Goal: Task Accomplishment & Management: Manage account settings

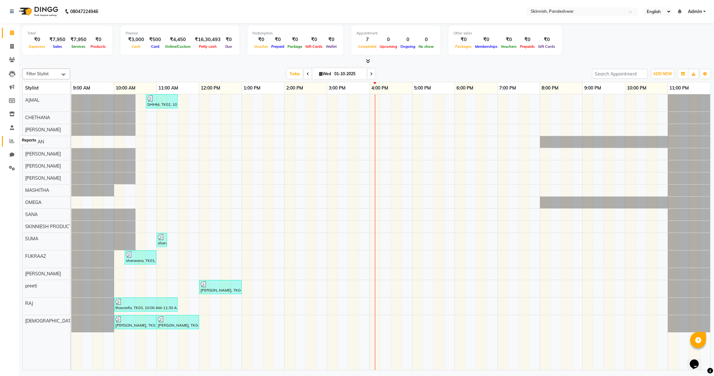
click at [13, 142] on icon at bounding box center [12, 141] width 5 height 5
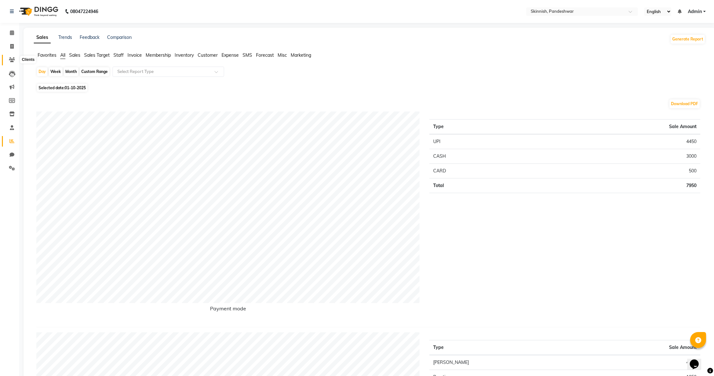
scroll to position [1, 0]
click at [14, 59] on icon at bounding box center [12, 59] width 6 height 5
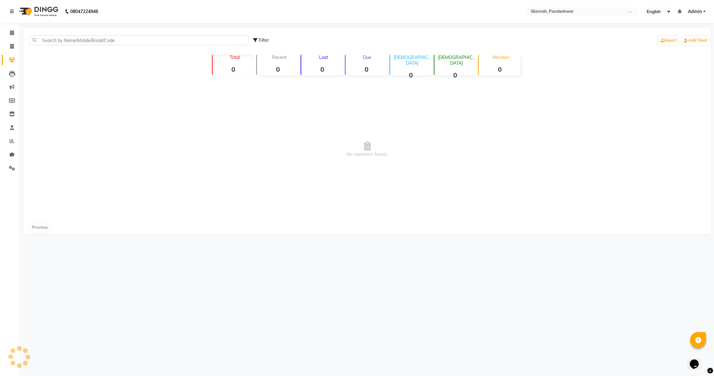
scroll to position [1, 0]
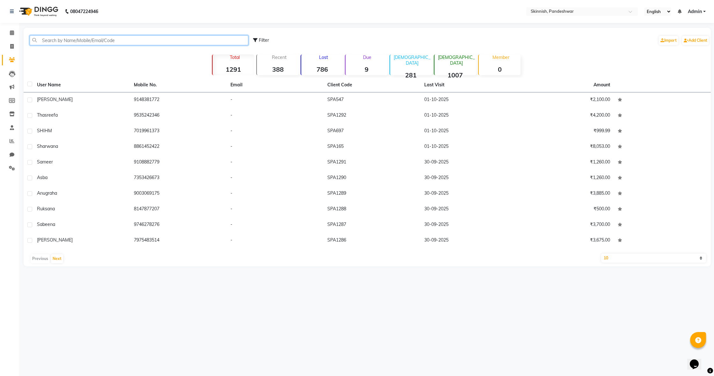
click at [103, 38] on input "text" at bounding box center [139, 40] width 219 height 10
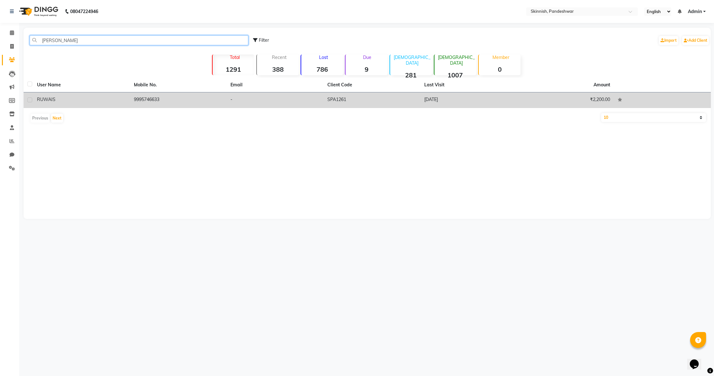
scroll to position [0, 0]
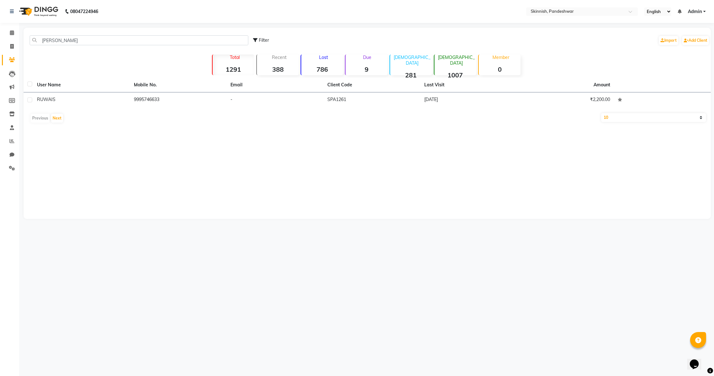
click at [225, 105] on td "9995746633" at bounding box center [178, 100] width 97 height 16
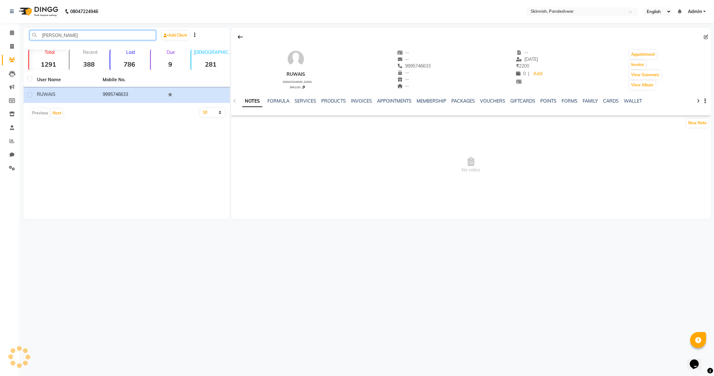
click at [67, 37] on input "[PERSON_NAME]" at bounding box center [93, 35] width 126 height 10
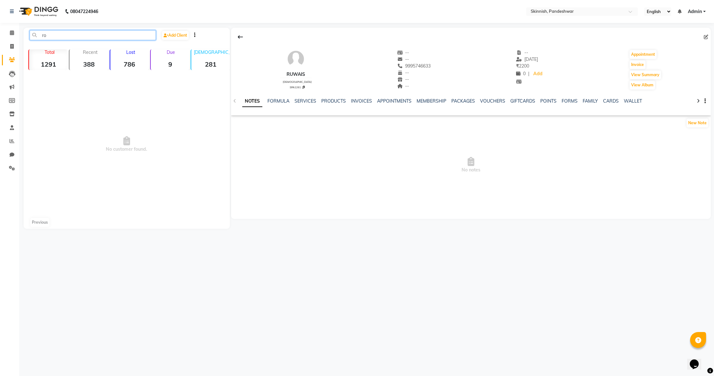
type input "r"
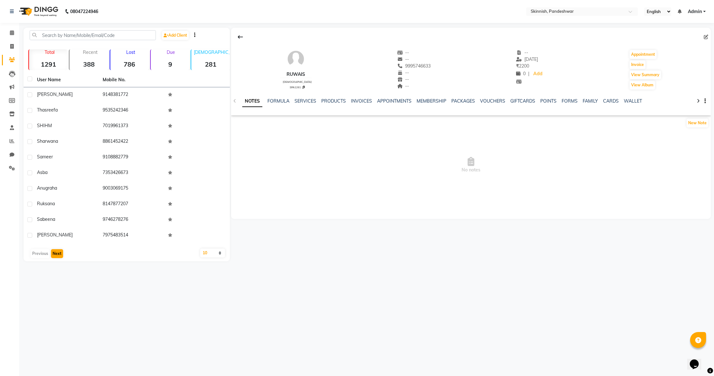
click at [54, 254] on button "Next" at bounding box center [57, 253] width 12 height 9
click at [195, 34] on div at bounding box center [194, 35] width 11 height 7
click at [195, 35] on icon "button" at bounding box center [194, 35] width 1 height 0
click at [279, 178] on span "No notes" at bounding box center [471, 165] width 480 height 64
click at [273, 99] on link "FORMULA" at bounding box center [278, 101] width 22 height 6
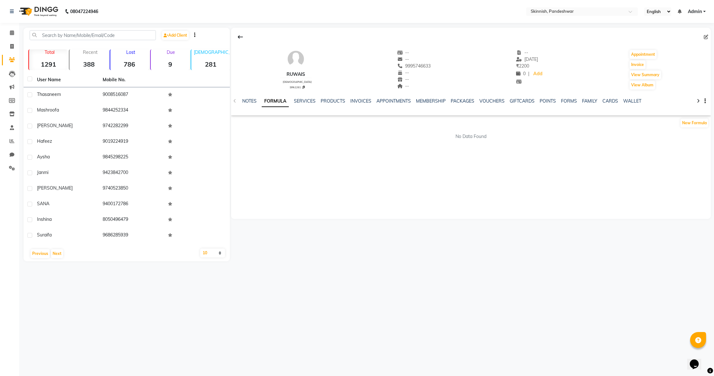
scroll to position [0, 0]
click at [655, 74] on button "View Summary" at bounding box center [645, 74] width 32 height 9
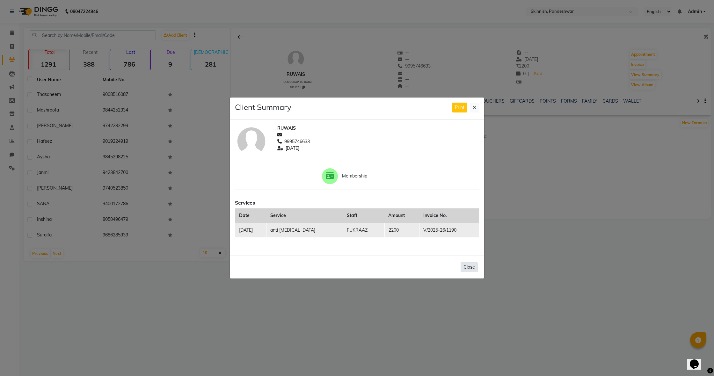
click at [472, 268] on button "Close" at bounding box center [468, 267] width 17 height 10
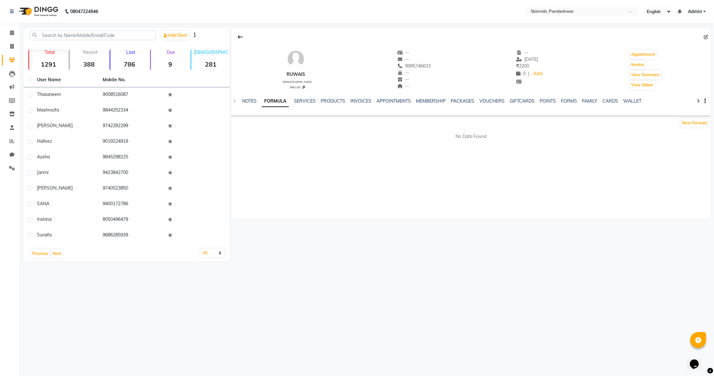
click at [639, 48] on div "RUWAIS [DEMOGRAPHIC_DATA] SPA1261 -- -- 9995746633 -- -- -- -- [DATE] ₹ 2200 0 …" at bounding box center [471, 66] width 480 height 47
click at [640, 53] on button "Appointment" at bounding box center [642, 54] width 27 height 9
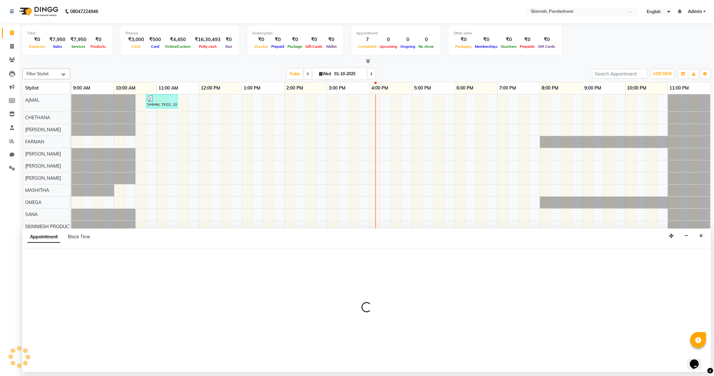
select select "600"
select select "tentative"
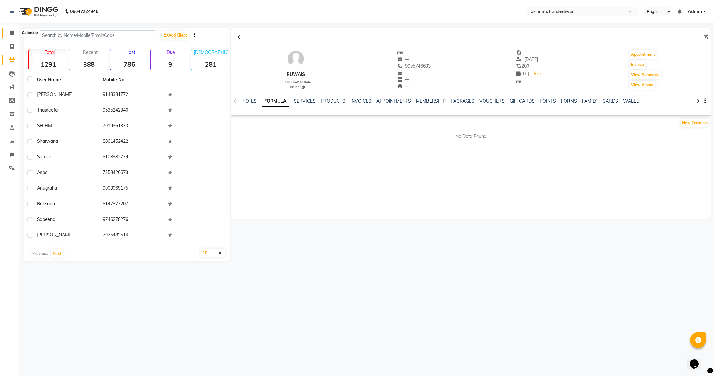
click at [12, 35] on span at bounding box center [11, 32] width 11 height 7
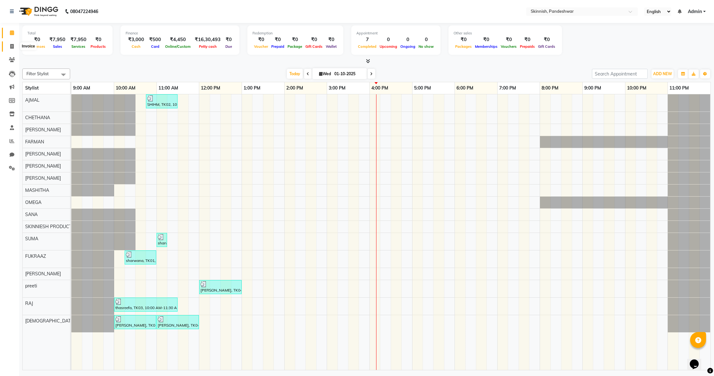
click at [12, 48] on span at bounding box center [11, 46] width 11 height 7
select select "7886"
select select "service"
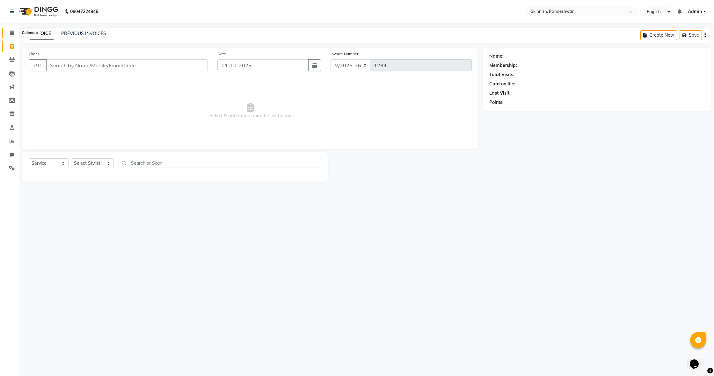
click at [11, 31] on span at bounding box center [11, 32] width 11 height 7
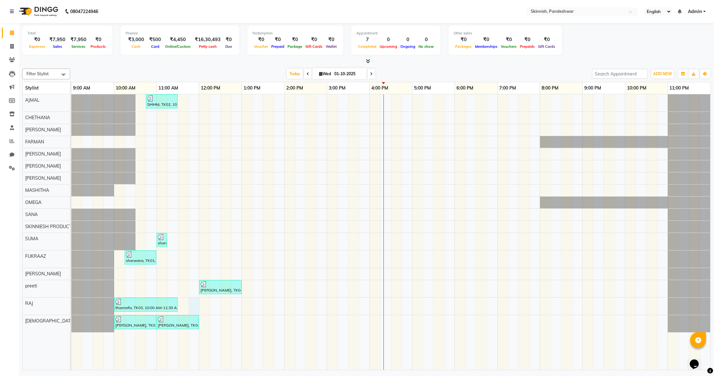
click at [189, 309] on div "SHIHM, TK02, 10:45 AM-11:30 AM, CUT & STYLINGClassic Haircut sharwana, TK01, 11…" at bounding box center [390, 232] width 639 height 276
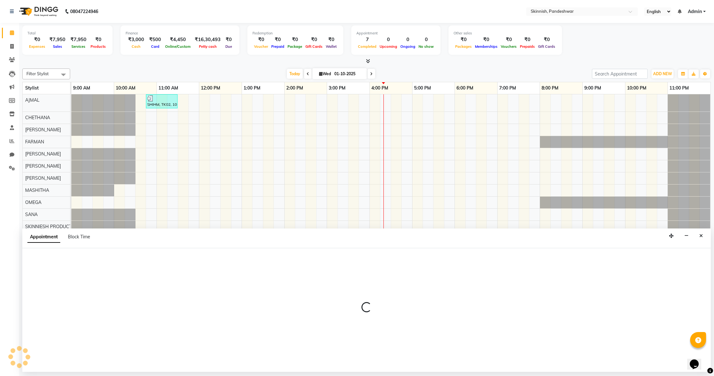
select select "84019"
select select "705"
select select "tentative"
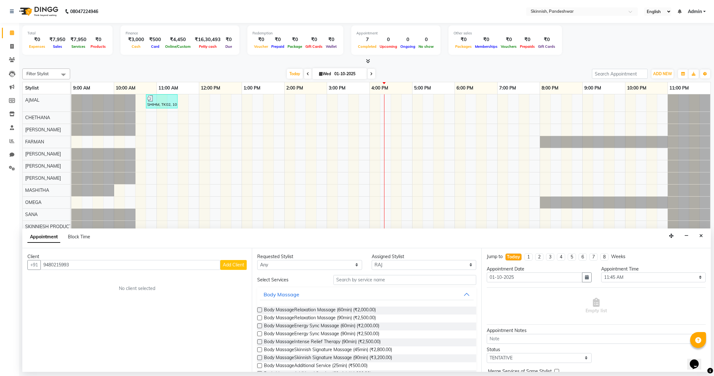
type input "9480215993"
click at [230, 265] on span "Add Client" at bounding box center [233, 265] width 21 height 6
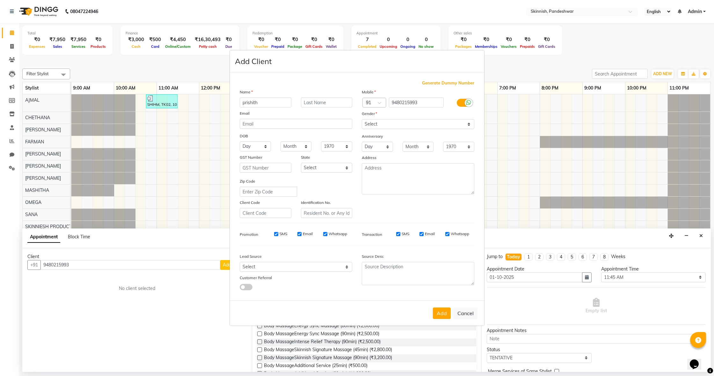
type input "prishith"
select select "[DEMOGRAPHIC_DATA]"
click at [440, 310] on button "Add" at bounding box center [442, 313] width 18 height 11
select select
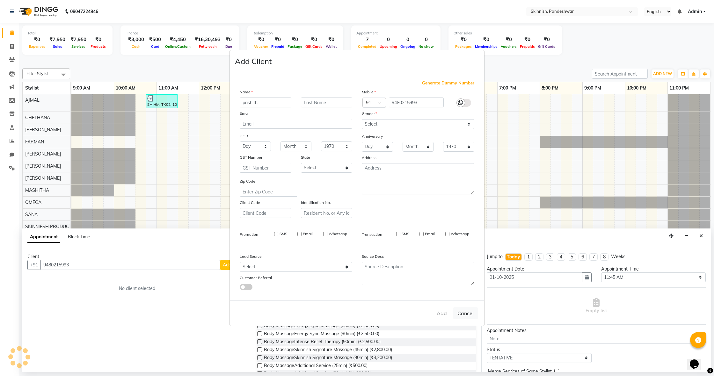
select select
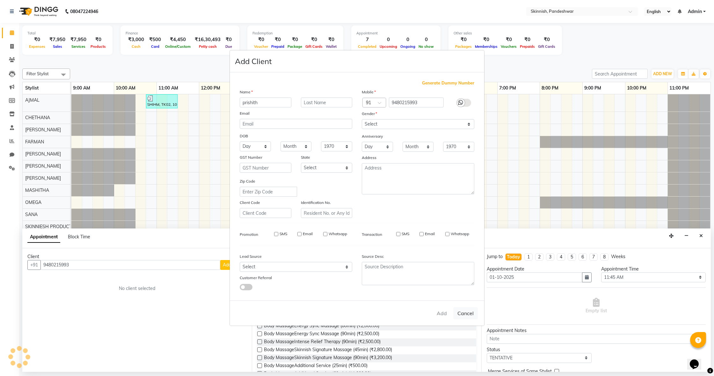
checkbox input "false"
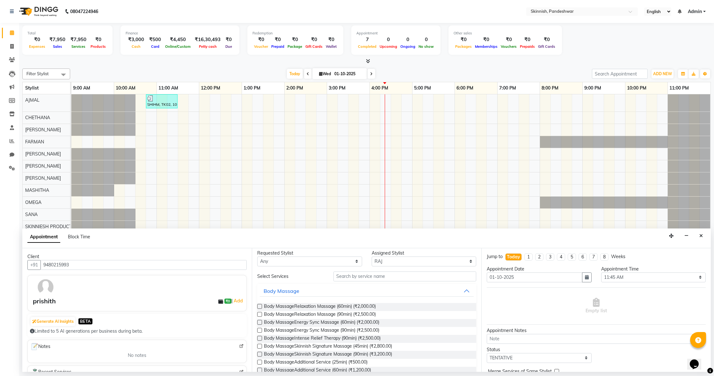
click at [361, 280] on input "text" at bounding box center [404, 277] width 143 height 10
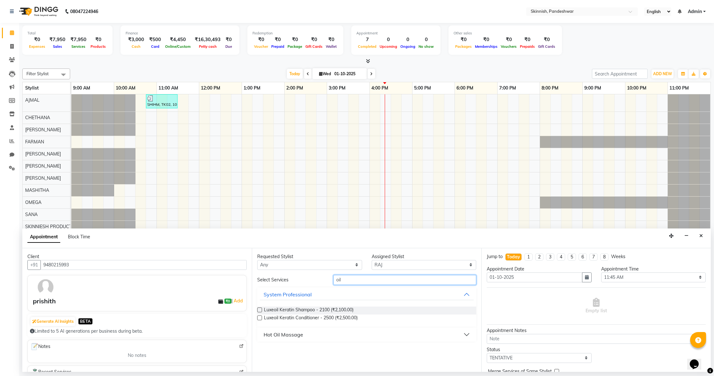
type input "oil"
click at [354, 332] on button "Hot Oil Massage" at bounding box center [367, 334] width 214 height 11
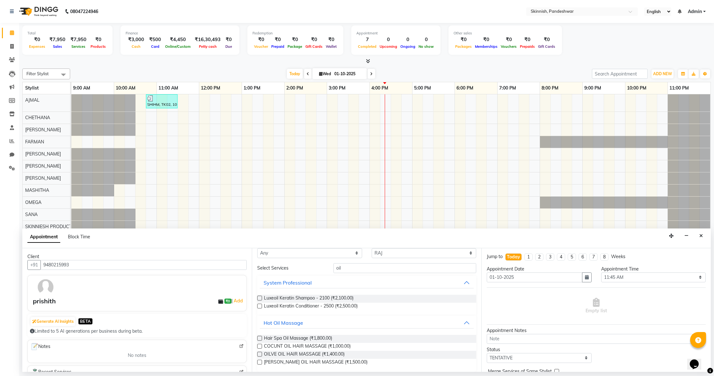
scroll to position [11, 0]
drag, startPoint x: 261, startPoint y: 346, endPoint x: 294, endPoint y: 348, distance: 32.6
click at [261, 346] on label at bounding box center [259, 347] width 5 height 5
click at [261, 346] on input "checkbox" at bounding box center [259, 348] width 4 height 4
checkbox input "false"
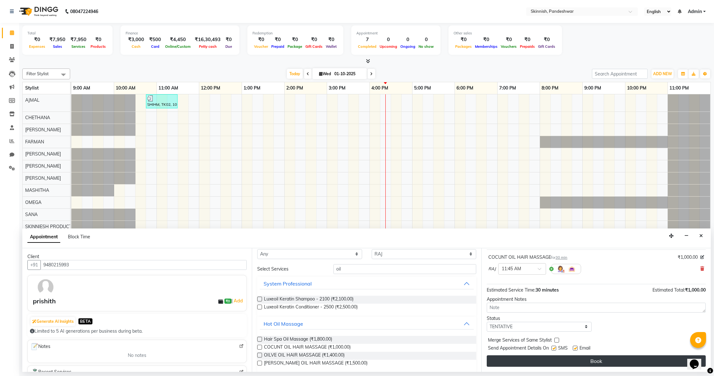
scroll to position [38, 0]
click at [572, 358] on button "Book" at bounding box center [596, 360] width 219 height 11
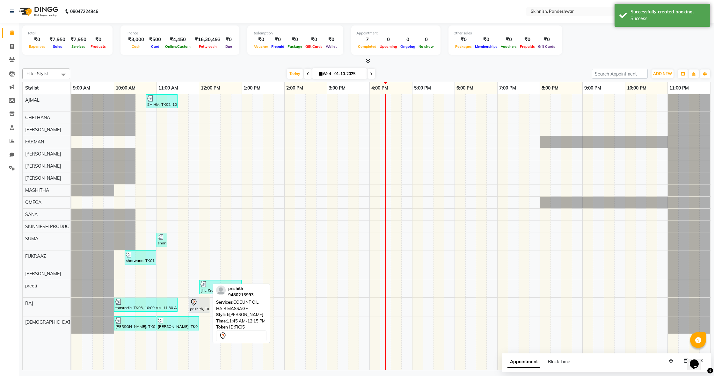
click at [191, 308] on div "prishith, TK05, 11:45 AM-12:15 PM, COCUNT OIL HAIR MASSAGE" at bounding box center [198, 305] width 19 height 13
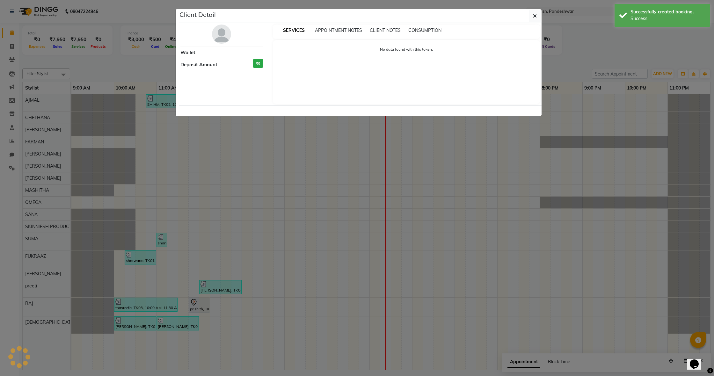
select select "7"
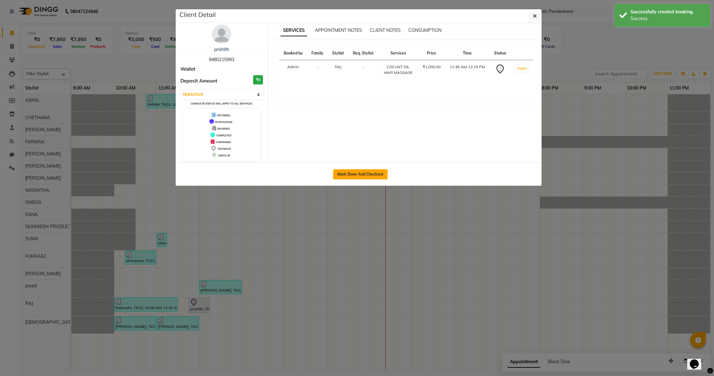
click at [371, 171] on button "Mark Done And Checkout" at bounding box center [360, 174] width 54 height 10
select select "service"
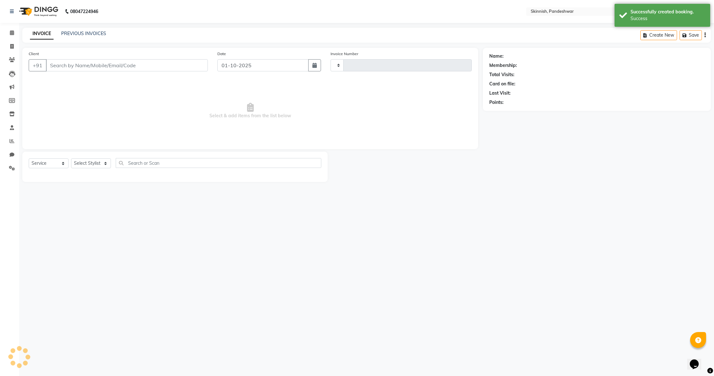
type input "1234"
select select "7886"
type input "9480215993"
select select "84019"
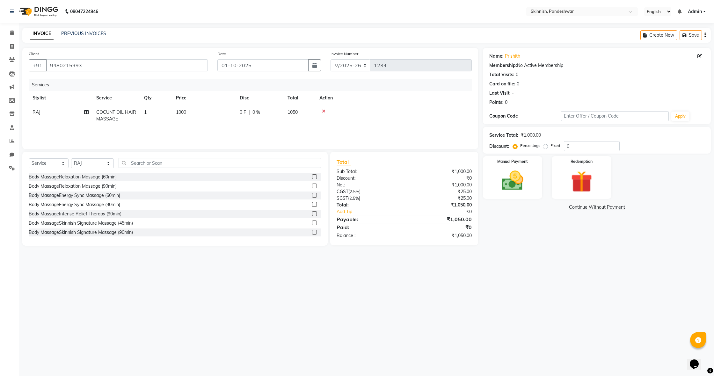
click at [186, 118] on td "1000" at bounding box center [204, 115] width 64 height 21
select select "84019"
click at [234, 115] on input "1000" at bounding box center [234, 114] width 56 height 10
type input "1"
type input "600"
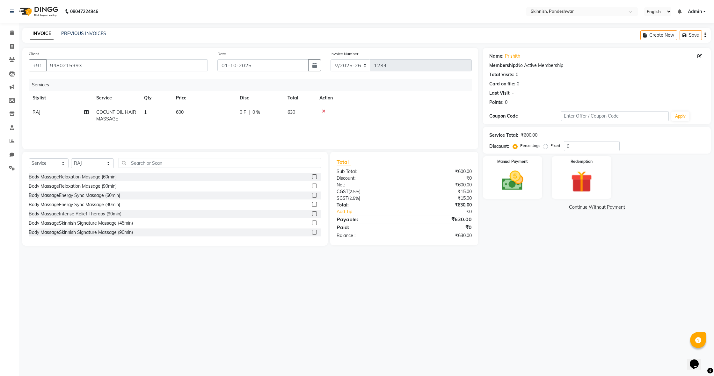
drag, startPoint x: 408, startPoint y: 135, endPoint x: 404, endPoint y: 134, distance: 3.7
click at [407, 135] on div "Services Stylist Service Qty Price Disc Total Action RAJ COCUNT OIL HAIR MASSAG…" at bounding box center [250, 111] width 443 height 64
click at [550, 148] on label "Fixed" at bounding box center [555, 146] width 10 height 6
click at [544, 148] on input "Fixed" at bounding box center [546, 145] width 4 height 4
radio input "true"
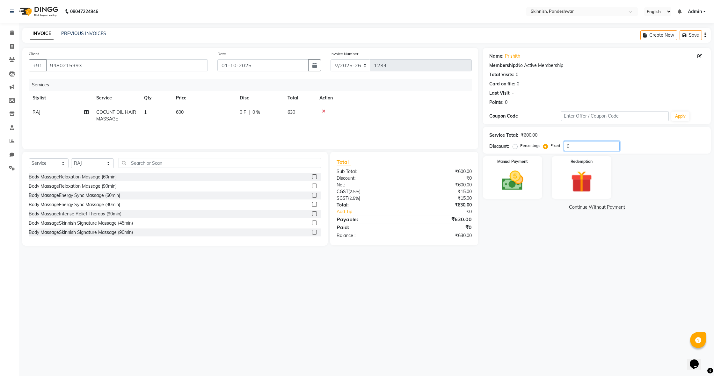
click at [564, 146] on input "0" at bounding box center [592, 146] width 56 height 10
type input "30"
click at [521, 168] on img at bounding box center [512, 181] width 36 height 26
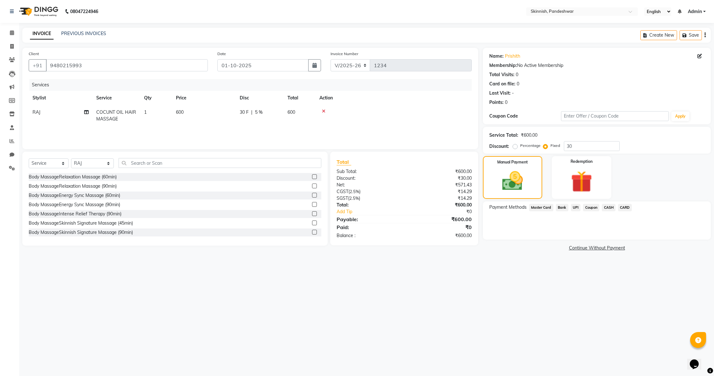
click at [610, 207] on span "CASH" at bounding box center [609, 207] width 14 height 7
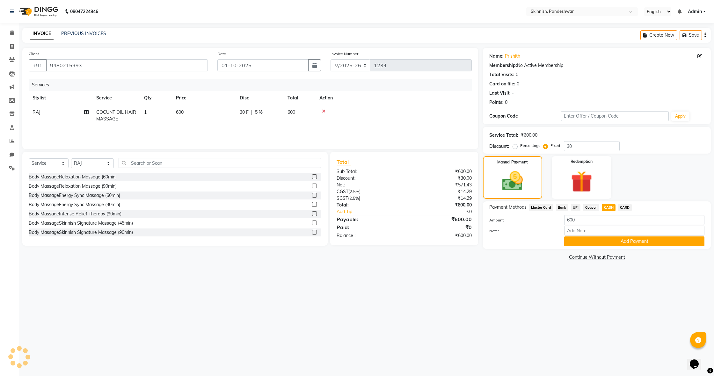
click at [623, 208] on span "CARD" at bounding box center [625, 207] width 14 height 7
click at [629, 240] on button "Add Payment" at bounding box center [634, 241] width 140 height 10
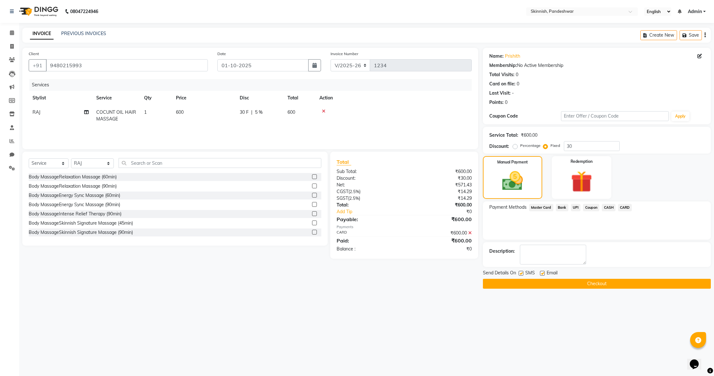
click at [639, 285] on button "Checkout" at bounding box center [597, 284] width 228 height 10
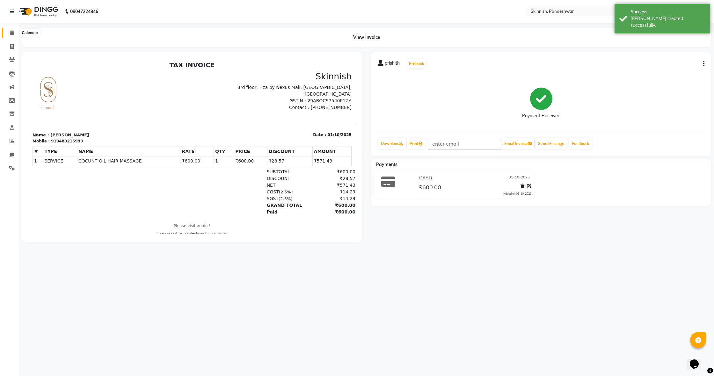
scroll to position [0, 1]
click at [14, 34] on span at bounding box center [11, 32] width 11 height 7
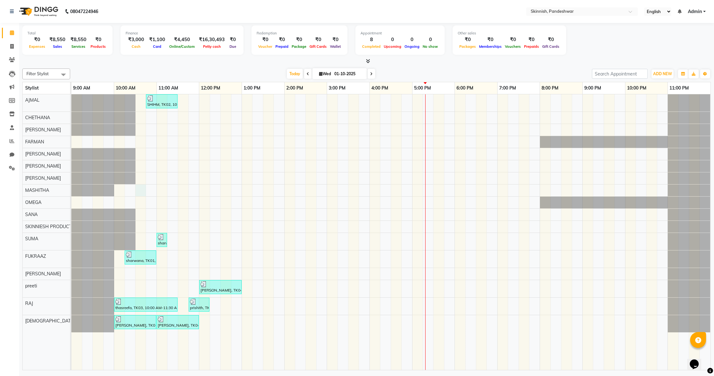
drag, startPoint x: 137, startPoint y: 189, endPoint x: 144, endPoint y: 204, distance: 16.5
click at [137, 189] on div "SHIHM, TK02, 10:45 AM-11:30 AM, CUT & STYLINGClassic Haircut sharwana, TK01, 11…" at bounding box center [390, 232] width 639 height 276
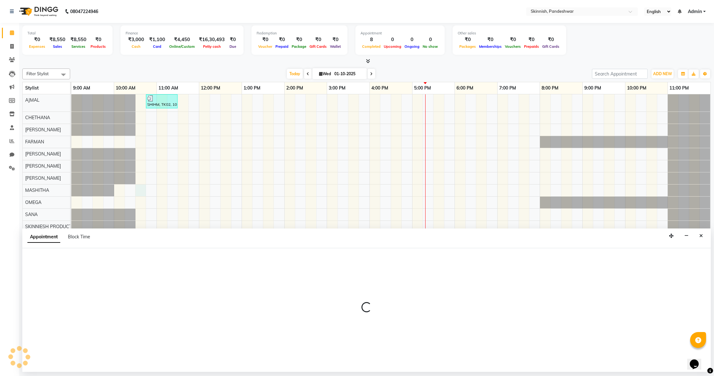
select select "79107"
select select "630"
select select "tentative"
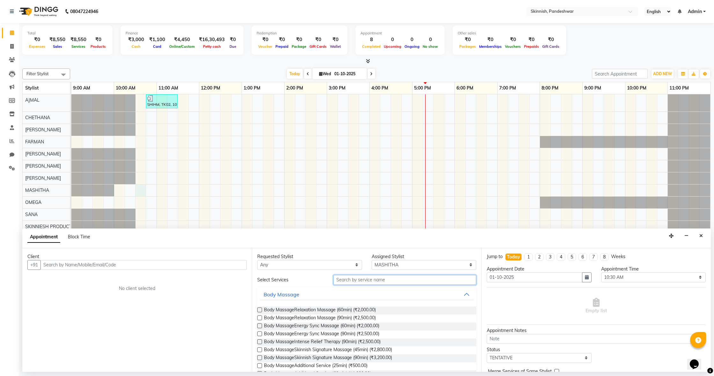
click at [397, 282] on input "text" at bounding box center [404, 280] width 143 height 10
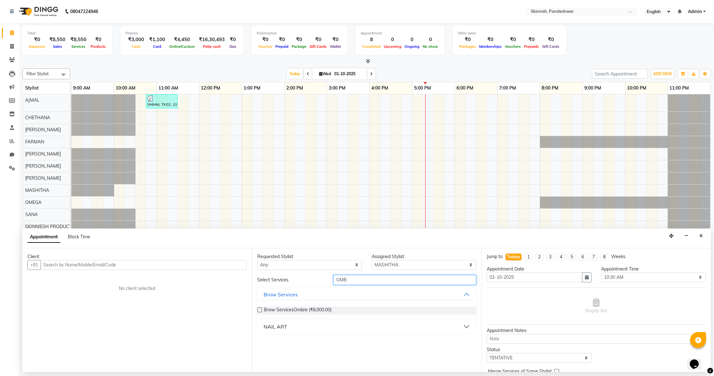
type input "OMB"
drag, startPoint x: 260, startPoint y: 310, endPoint x: 274, endPoint y: 310, distance: 14.0
click at [260, 310] on label at bounding box center [259, 310] width 5 height 5
click at [260, 310] on input "checkbox" at bounding box center [259, 310] width 4 height 4
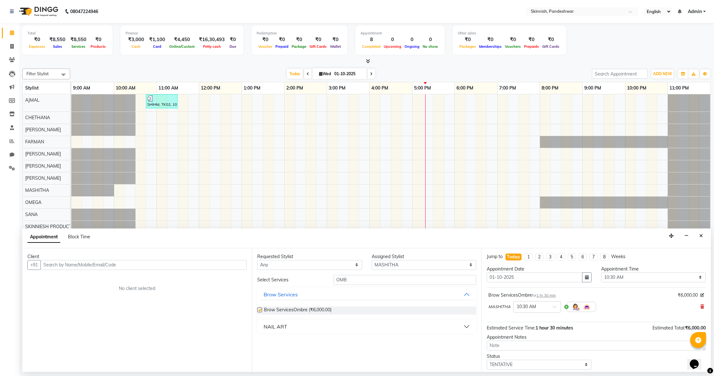
checkbox input "false"
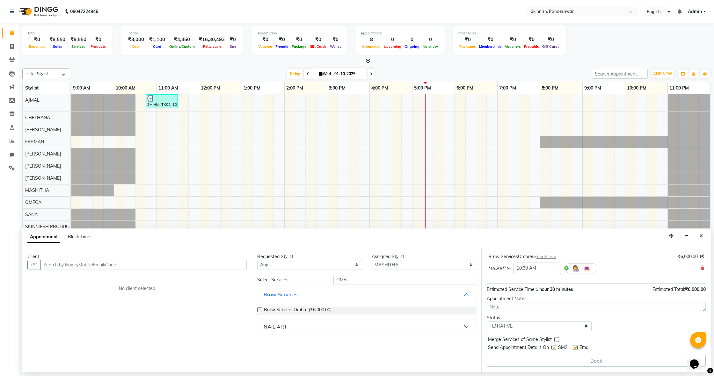
scroll to position [39, 0]
click at [130, 263] on input "text" at bounding box center [143, 265] width 206 height 10
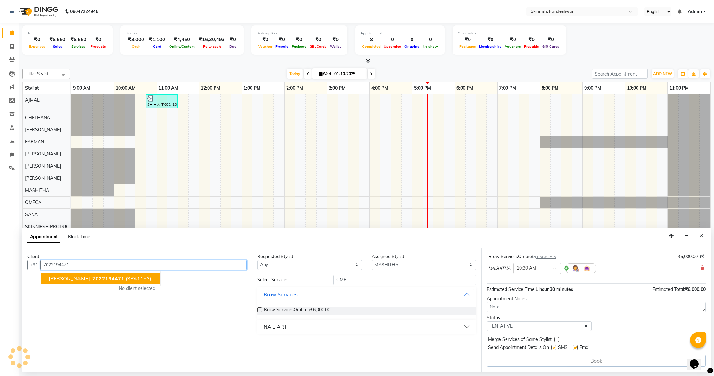
scroll to position [38, 0]
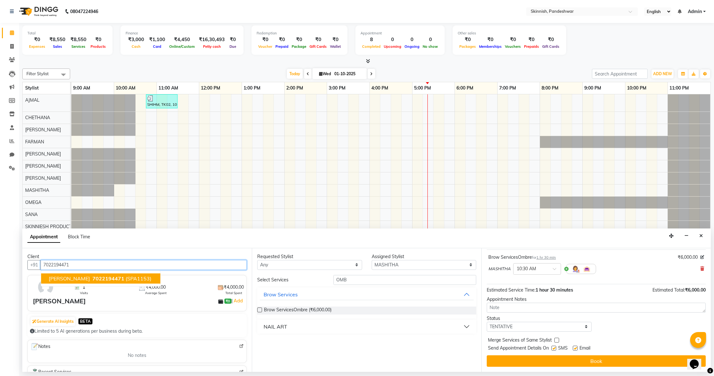
drag, startPoint x: 95, startPoint y: 277, endPoint x: 162, endPoint y: 270, distance: 67.3
click at [95, 277] on span "7022194471" at bounding box center [108, 278] width 32 height 6
type input "7022194471"
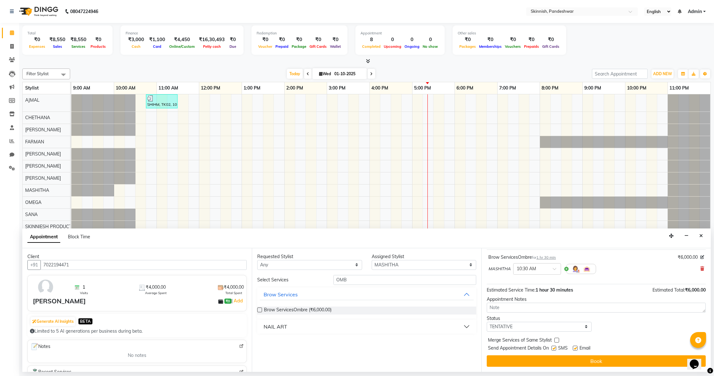
drag, startPoint x: 258, startPoint y: 310, endPoint x: 346, endPoint y: 318, distance: 88.3
click at [258, 310] on label at bounding box center [259, 310] width 5 height 5
click at [258, 310] on input "checkbox" at bounding box center [259, 310] width 4 height 4
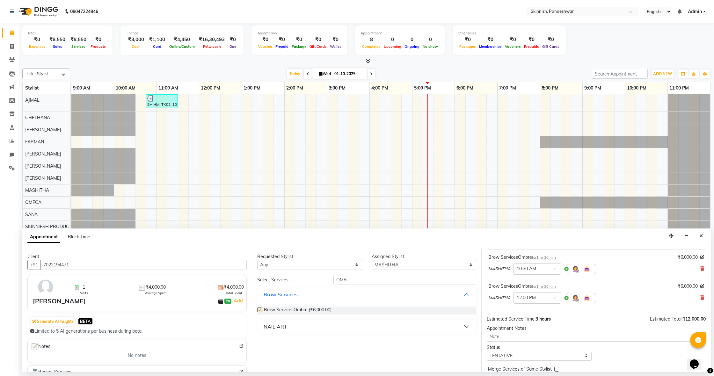
checkbox input "false"
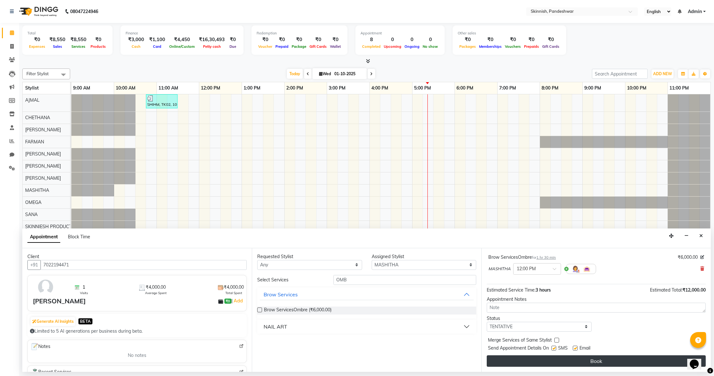
scroll to position [67, 0]
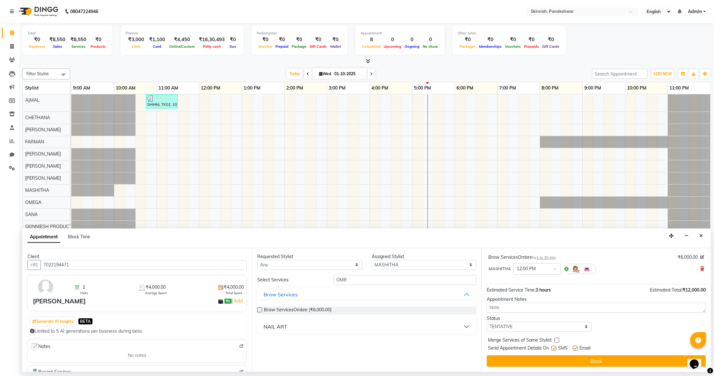
click at [595, 357] on button "Book" at bounding box center [596, 360] width 219 height 11
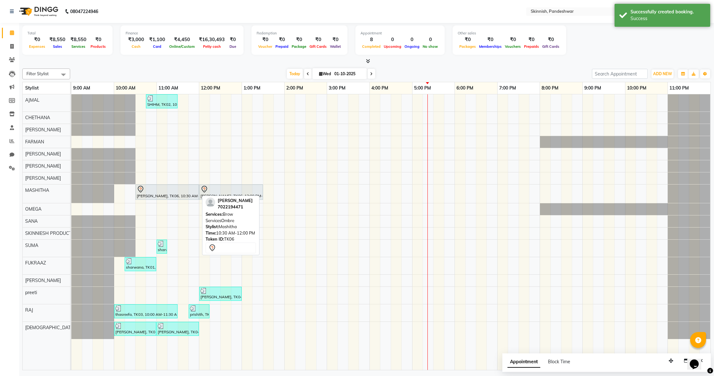
click at [179, 193] on div "[PERSON_NAME], TK06, 10:30 AM-12:00 PM, Brow ServicesOmbre" at bounding box center [167, 191] width 62 height 13
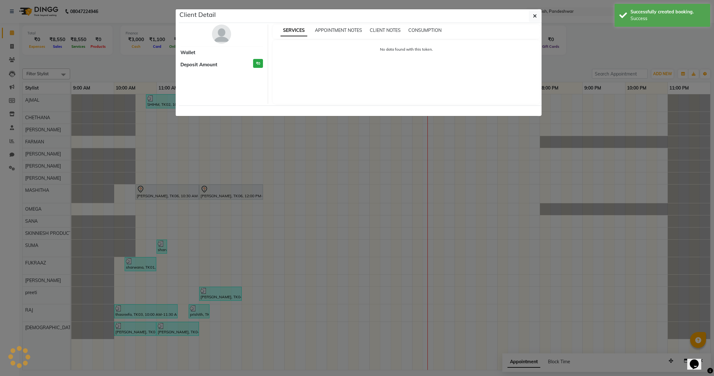
select select "7"
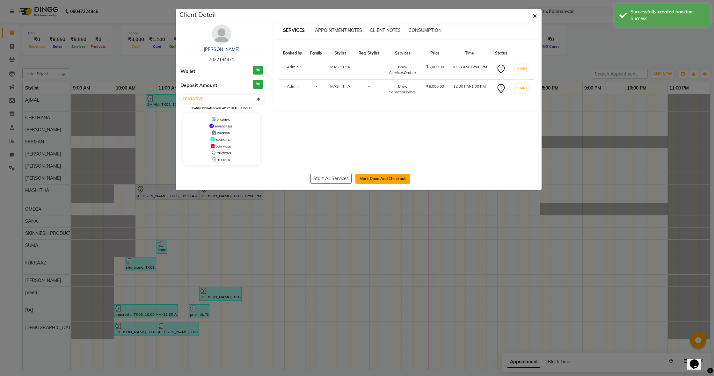
click at [397, 175] on button "Mark Done And Checkout" at bounding box center [382, 179] width 54 height 10
select select "service"
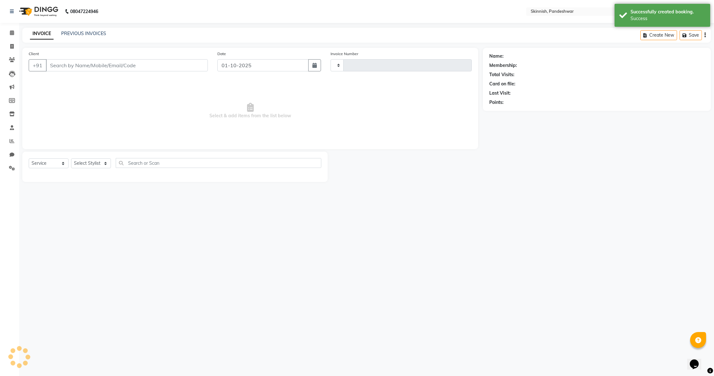
type input "1235"
select select "7886"
type input "7022194471"
select select "79107"
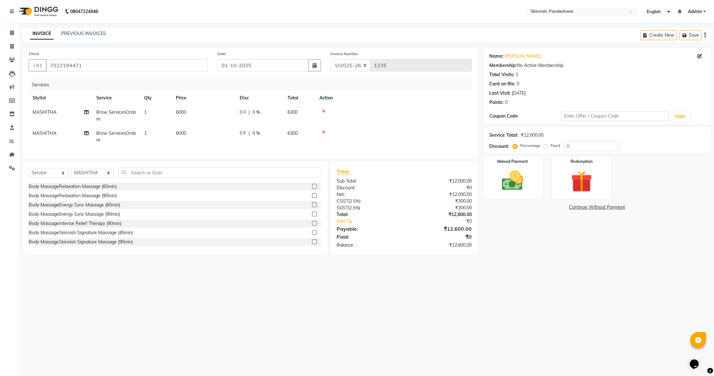
click at [322, 134] on icon at bounding box center [324, 132] width 4 height 4
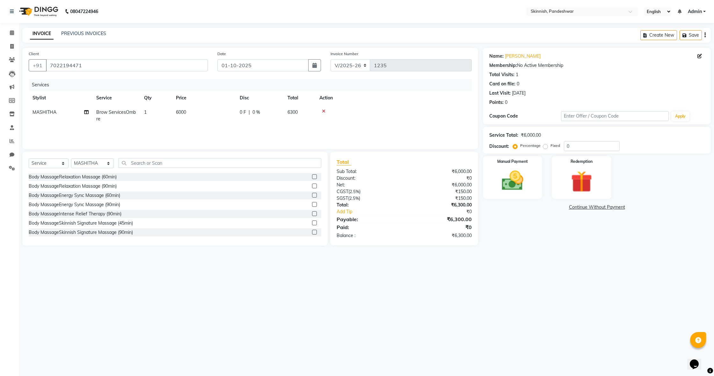
drag, startPoint x: 187, startPoint y: 113, endPoint x: 245, endPoint y: 119, distance: 58.3
click at [187, 113] on td "6000" at bounding box center [204, 115] width 64 height 21
select select "79107"
click at [251, 116] on input "6000" at bounding box center [234, 114] width 56 height 10
click at [404, 134] on div "Services Stylist Service Qty Price Disc Total Action AJMAL CHETHANA [PERSON_NAM…" at bounding box center [250, 111] width 443 height 64
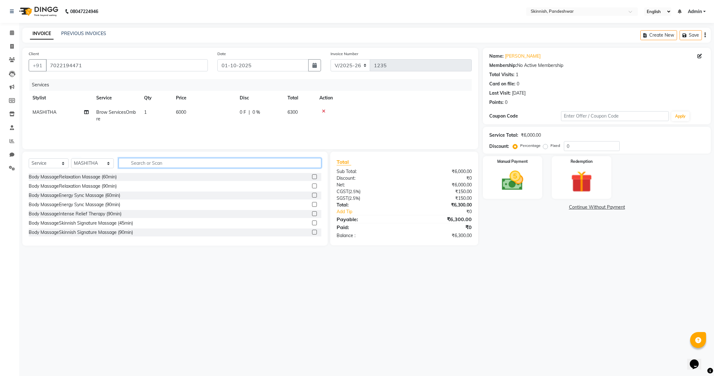
click at [148, 164] on input "text" at bounding box center [220, 163] width 203 height 10
type input "E"
type input "STY"
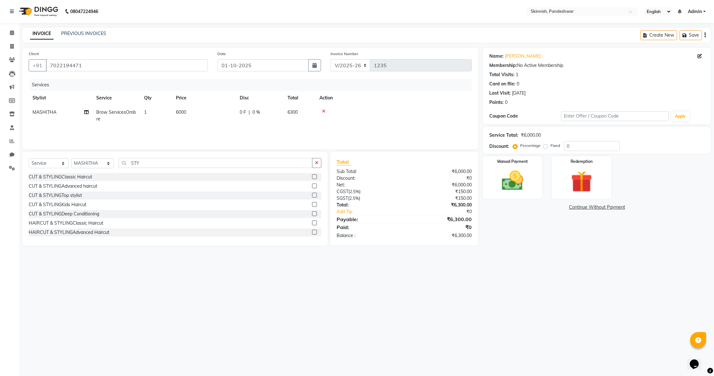
click at [314, 184] on label at bounding box center [314, 186] width 5 height 5
click at [314, 184] on input "checkbox" at bounding box center [314, 186] width 4 height 4
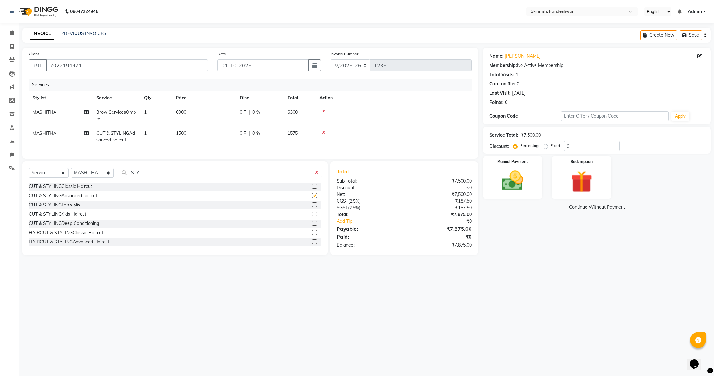
checkbox input "false"
click at [185, 131] on span "1500" at bounding box center [181, 133] width 10 height 6
select select "79107"
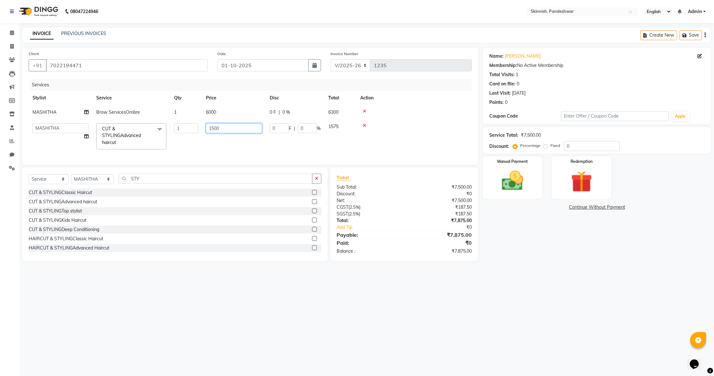
click at [224, 128] on input "1500" at bounding box center [234, 128] width 56 height 10
type input "1000"
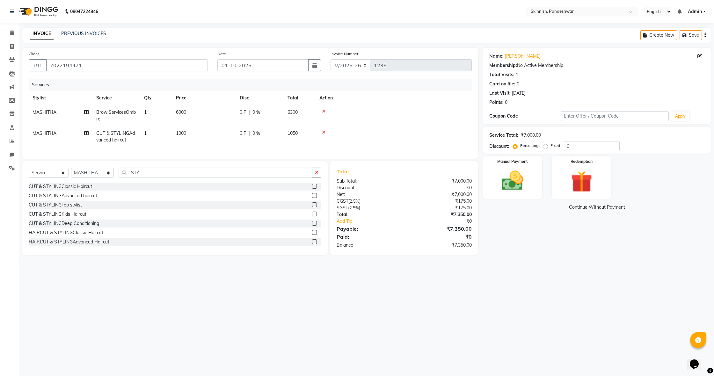
click at [406, 110] on div at bounding box center [393, 111] width 148 height 4
drag, startPoint x: 521, startPoint y: 169, endPoint x: 526, endPoint y: 170, distance: 5.3
click at [521, 169] on img at bounding box center [512, 181] width 36 height 26
click at [576, 208] on span "UPI" at bounding box center [576, 207] width 10 height 7
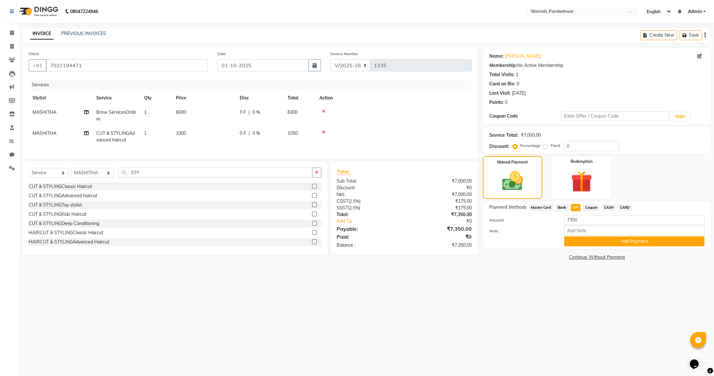
drag, startPoint x: 546, startPoint y: 145, endPoint x: 577, endPoint y: 149, distance: 31.5
click at [550, 145] on label "Fixed" at bounding box center [555, 146] width 10 height 6
click at [546, 145] on input "Fixed" at bounding box center [546, 145] width 4 height 4
radio input "true"
click at [591, 149] on input "0" at bounding box center [592, 146] width 56 height 10
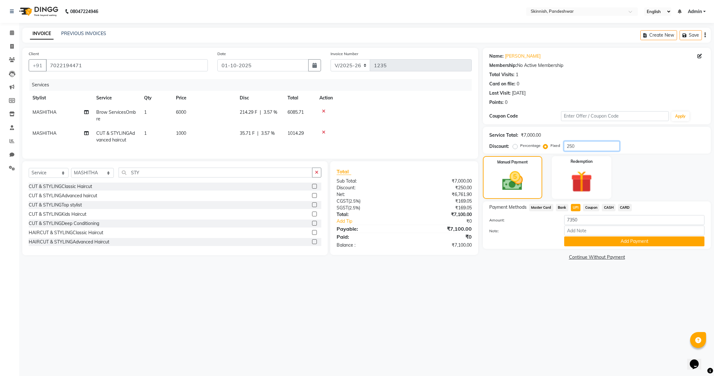
type input "250"
click at [608, 206] on span "CASH" at bounding box center [609, 207] width 14 height 7
drag, startPoint x: 575, startPoint y: 208, endPoint x: 578, endPoint y: 211, distance: 4.1
click at [574, 208] on span "UPI" at bounding box center [576, 207] width 10 height 7
drag, startPoint x: 610, startPoint y: 206, endPoint x: 601, endPoint y: 211, distance: 10.3
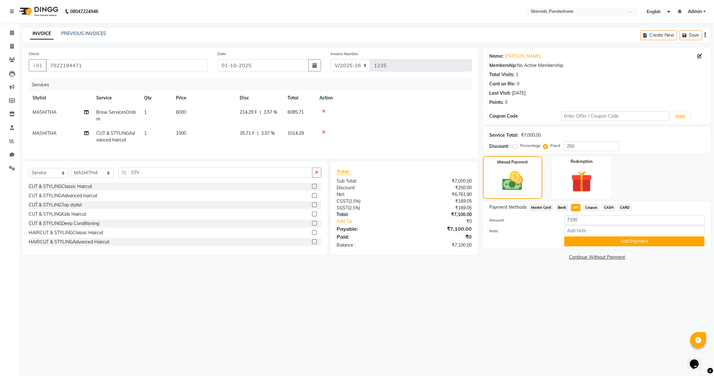
click at [609, 206] on span "CASH" at bounding box center [609, 207] width 14 height 7
click at [581, 221] on input "7100" at bounding box center [634, 220] width 140 height 10
type input "7"
type input "1500"
click at [601, 241] on button "Add Payment" at bounding box center [634, 241] width 140 height 10
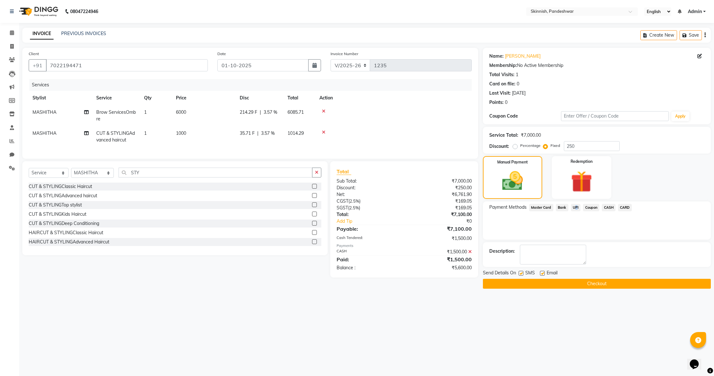
click at [573, 209] on span "UPI" at bounding box center [576, 207] width 10 height 7
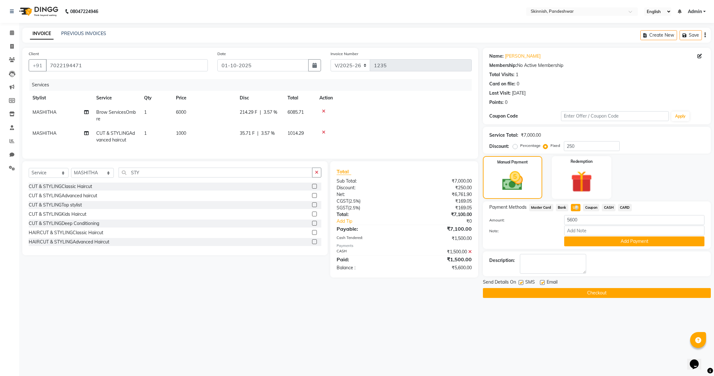
click at [593, 240] on button "Add Payment" at bounding box center [634, 241] width 140 height 10
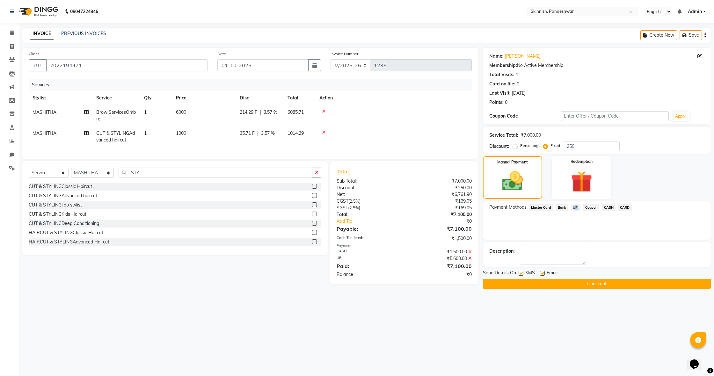
click at [599, 284] on button "Checkout" at bounding box center [597, 284] width 228 height 10
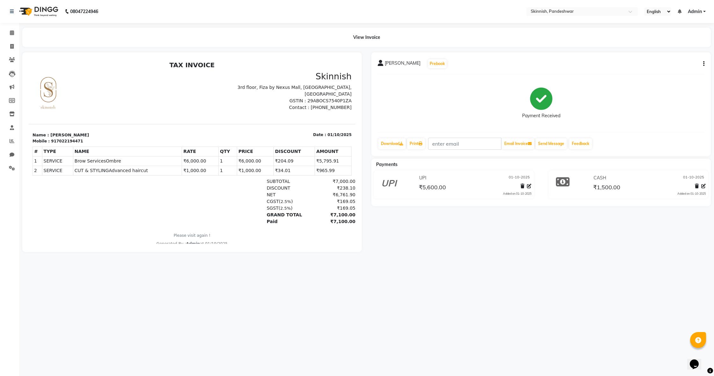
click at [9, 11] on div "08047224946" at bounding box center [54, 12] width 98 height 18
click at [5, 32] on link "Calendar" at bounding box center [9, 33] width 15 height 11
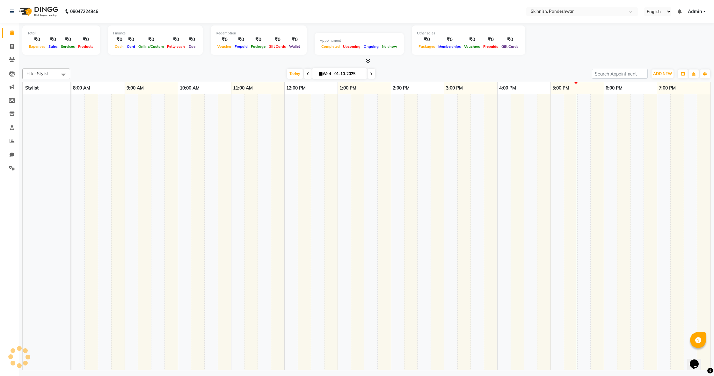
click at [10, 11] on icon at bounding box center [12, 11] width 4 height 4
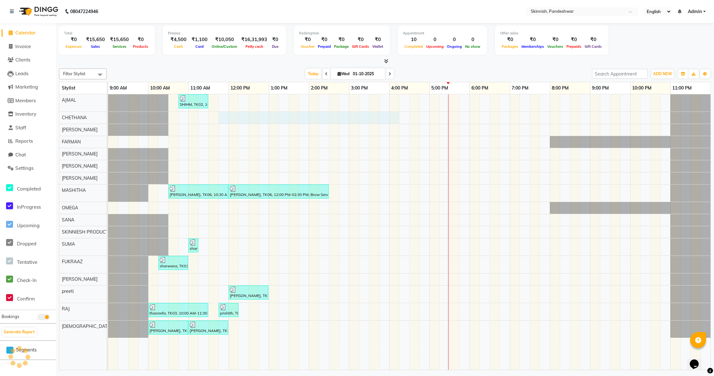
scroll to position [0, 0]
drag, startPoint x: 219, startPoint y: 107, endPoint x: 444, endPoint y: 116, distance: 224.8
click at [444, 116] on div "SHIHM, TK02, 10:45 AM-11:30 AM, CUT & STYLINGClassic Haircut [PERSON_NAME], TK0…" at bounding box center [409, 232] width 602 height 276
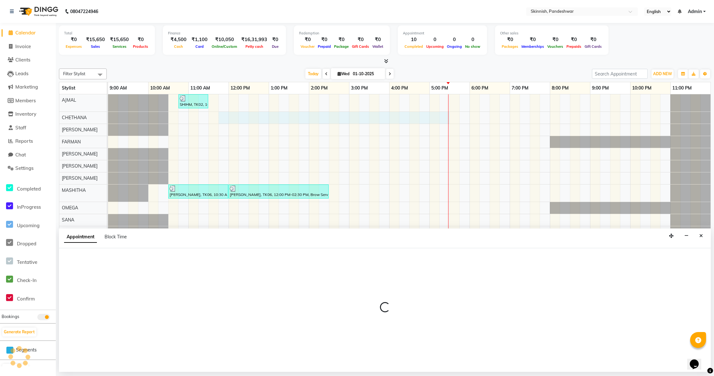
scroll to position [0, 0]
select select "77912"
select select "705"
select select "tentative"
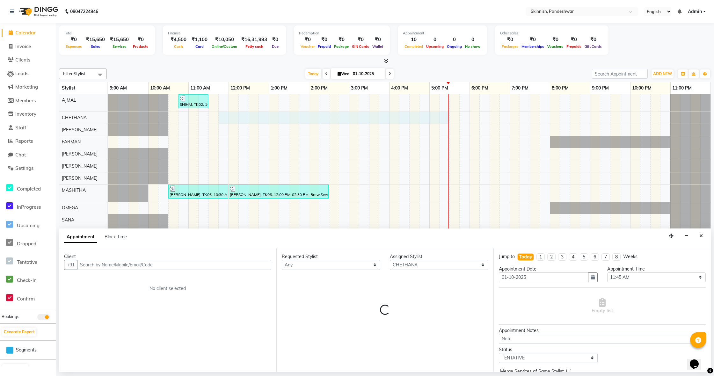
click at [699, 235] on icon "Close" at bounding box center [701, 236] width 4 height 4
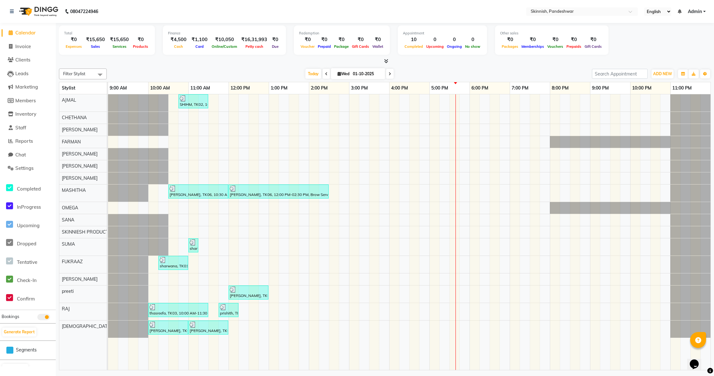
click at [238, 327] on div "SHIHM, TK02, 10:45 AM-11:30 AM, CUT & STYLINGClassic Haircut [PERSON_NAME], TK0…" at bounding box center [409, 232] width 602 height 276
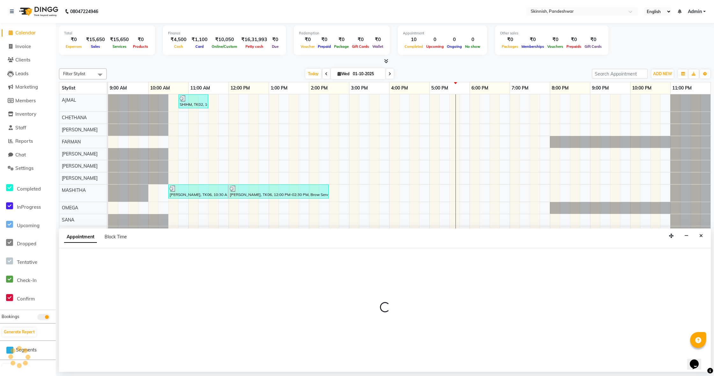
select select "83079"
select select "720"
select select "tentative"
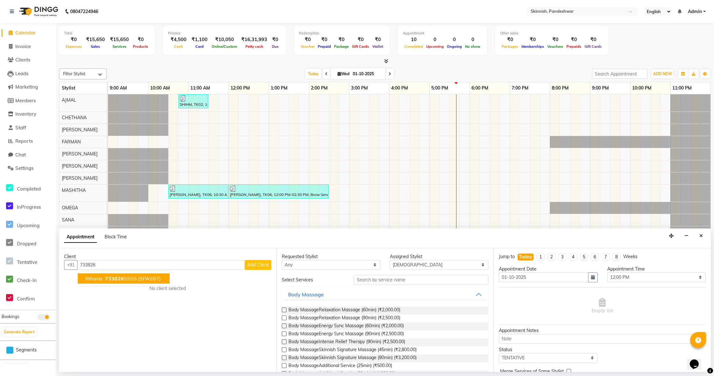
click at [119, 279] on span "733826" at bounding box center [114, 278] width 19 height 6
type input "7338265555"
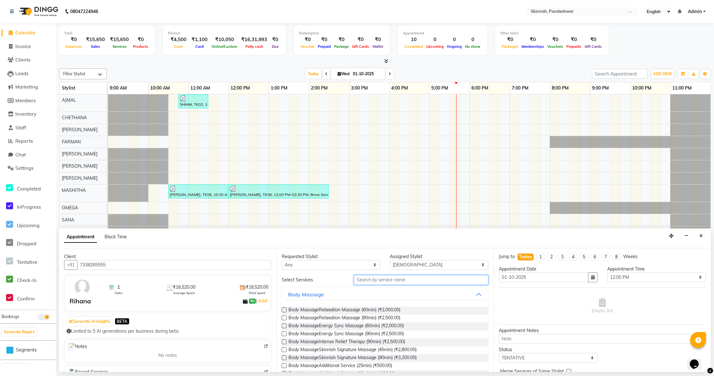
click at [428, 281] on input "text" at bounding box center [421, 280] width 134 height 10
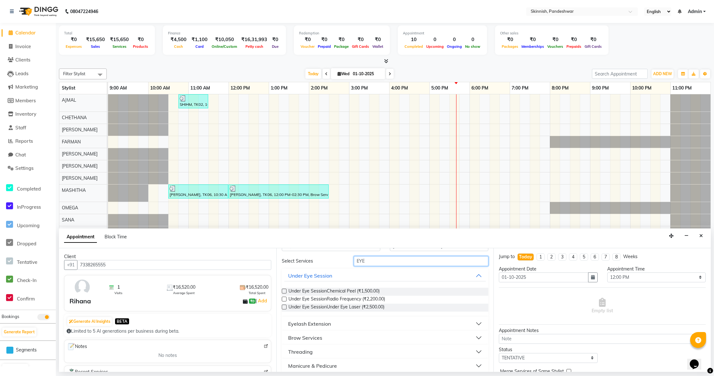
scroll to position [17, 0]
type input "EYE"
click at [339, 355] on button "Threading" at bounding box center [385, 353] width 202 height 11
click at [285, 369] on div at bounding box center [284, 370] width 4 height 7
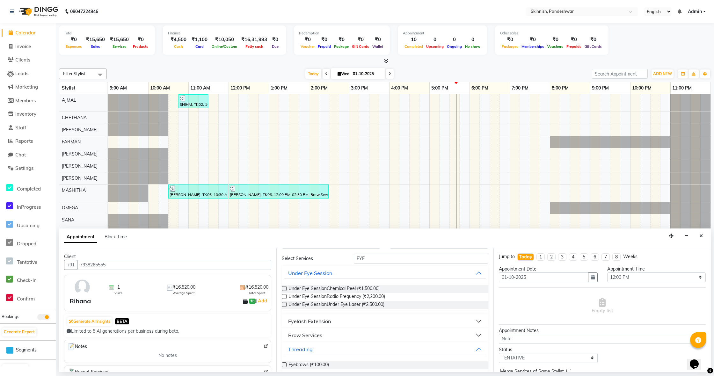
click at [284, 364] on label at bounding box center [284, 364] width 5 height 5
click at [284, 364] on input "checkbox" at bounding box center [284, 365] width 4 height 4
click at [284, 364] on label at bounding box center [284, 364] width 5 height 5
click at [284, 364] on input "checkbox" at bounding box center [284, 365] width 4 height 4
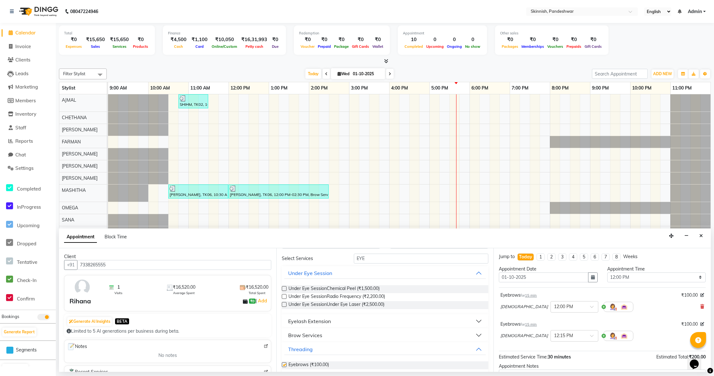
checkbox input "false"
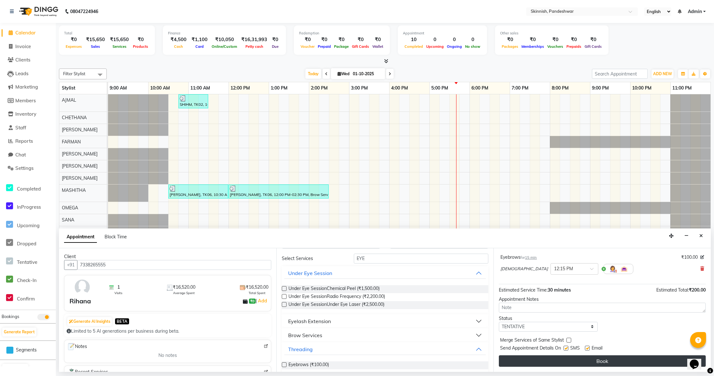
scroll to position [67, 0]
click at [594, 361] on button "Book" at bounding box center [602, 360] width 207 height 11
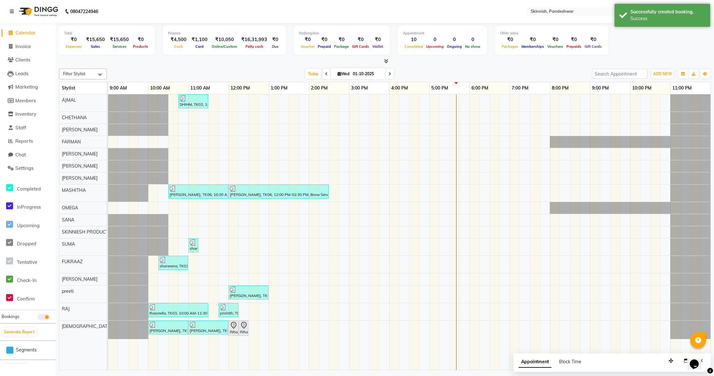
scroll to position [0, 0]
click at [230, 329] on div "Rihana, TK07, 12:00 PM-12:15 PM, Eyebrows" at bounding box center [233, 328] width 9 height 13
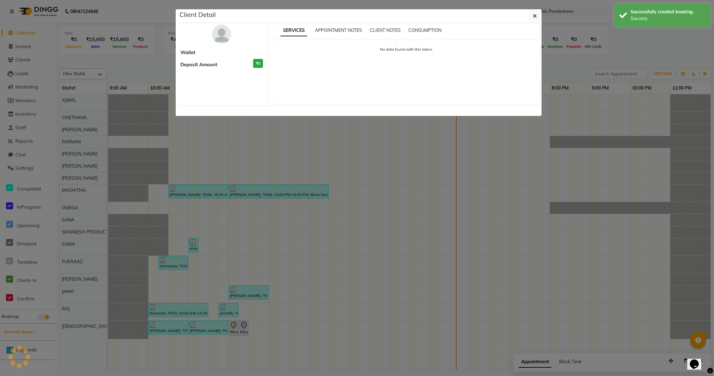
select select "7"
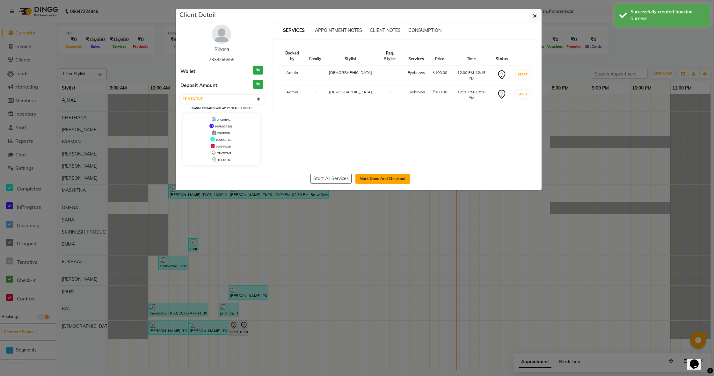
click at [371, 176] on button "Mark Done And Checkout" at bounding box center [382, 179] width 54 height 10
select select "service"
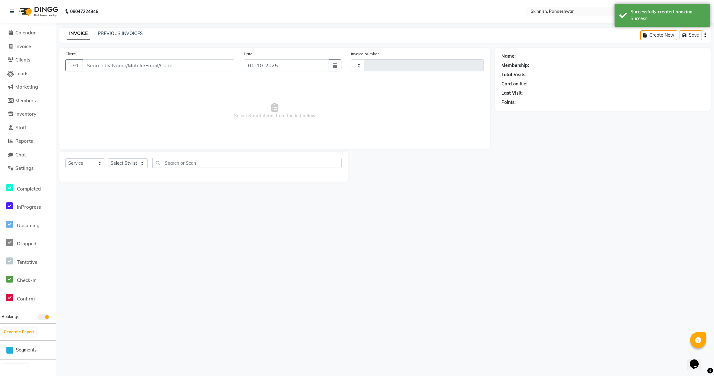
type input "1236"
select select "7886"
type input "7338265555"
select select "83079"
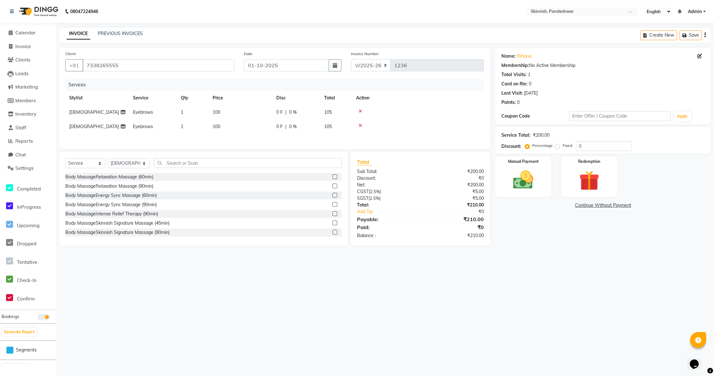
click at [562, 146] on label "Fixed" at bounding box center [567, 146] width 10 height 6
click at [557, 146] on input "Fixed" at bounding box center [558, 145] width 4 height 4
radio input "true"
click at [576, 145] on input "0" at bounding box center [604, 146] width 56 height 10
type input "10"
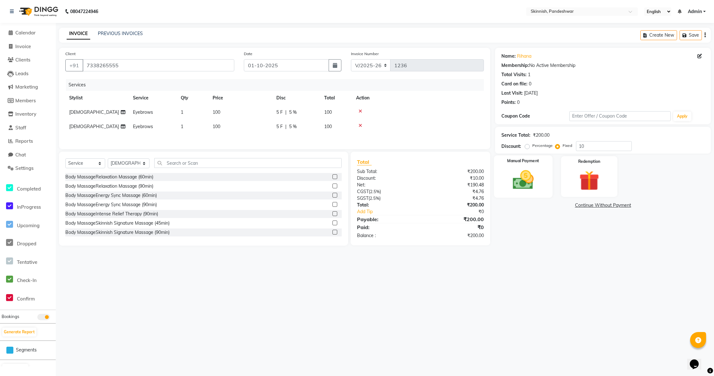
drag, startPoint x: 540, startPoint y: 179, endPoint x: 550, endPoint y: 192, distance: 15.9
click at [539, 179] on img at bounding box center [523, 180] width 34 height 24
click at [589, 205] on span "UPI" at bounding box center [588, 205] width 10 height 7
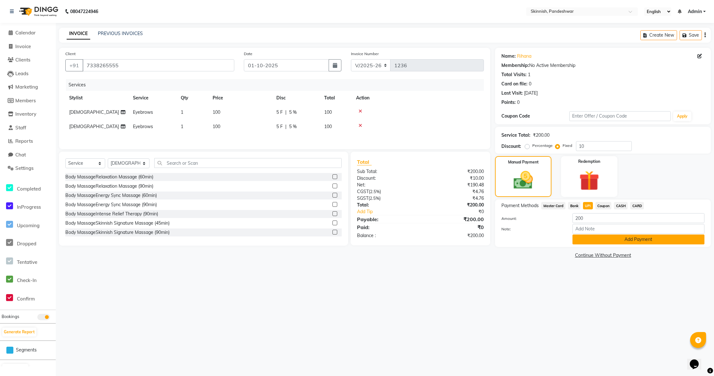
click at [634, 241] on button "Add Payment" at bounding box center [638, 240] width 132 height 10
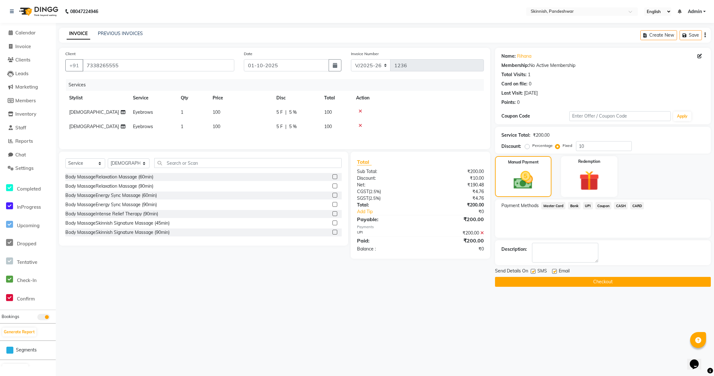
click at [638, 283] on button "Checkout" at bounding box center [603, 282] width 216 height 10
